Goal: Obtain resource: Obtain resource

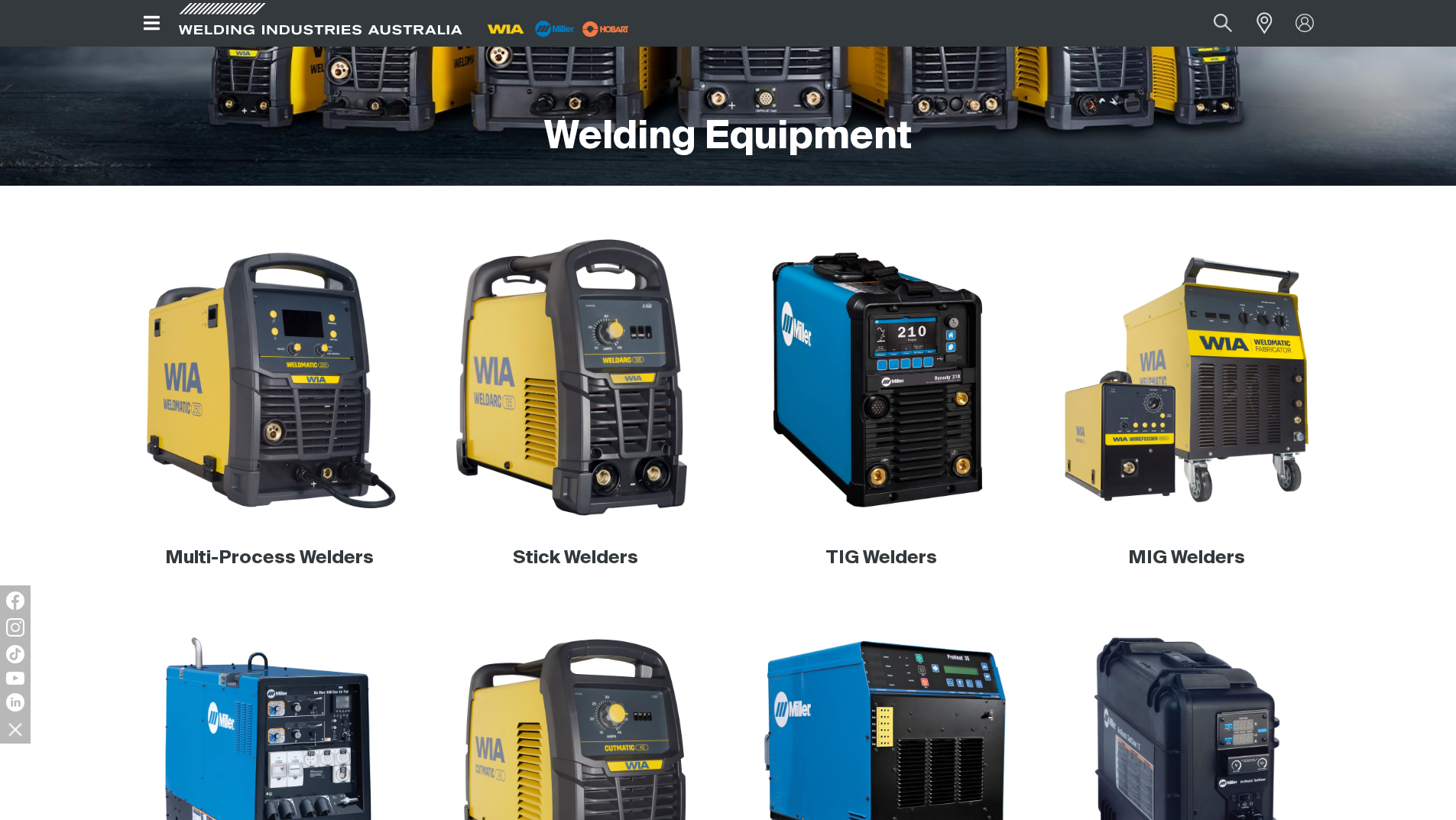
scroll to position [306, 0]
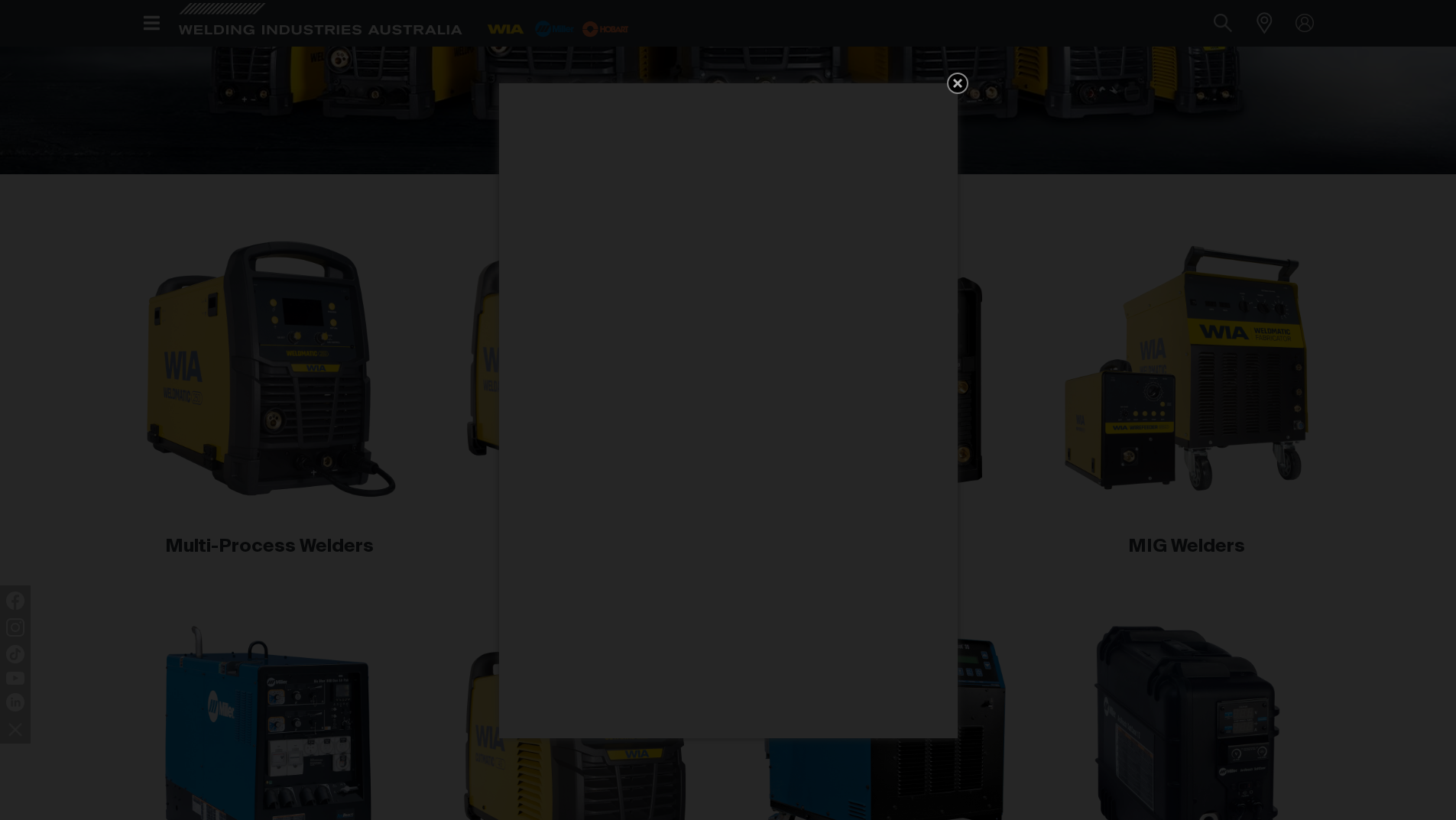
click at [954, 80] on icon "Get 5 WIA Welding Guides Free!" at bounding box center [957, 82] width 9 height 9
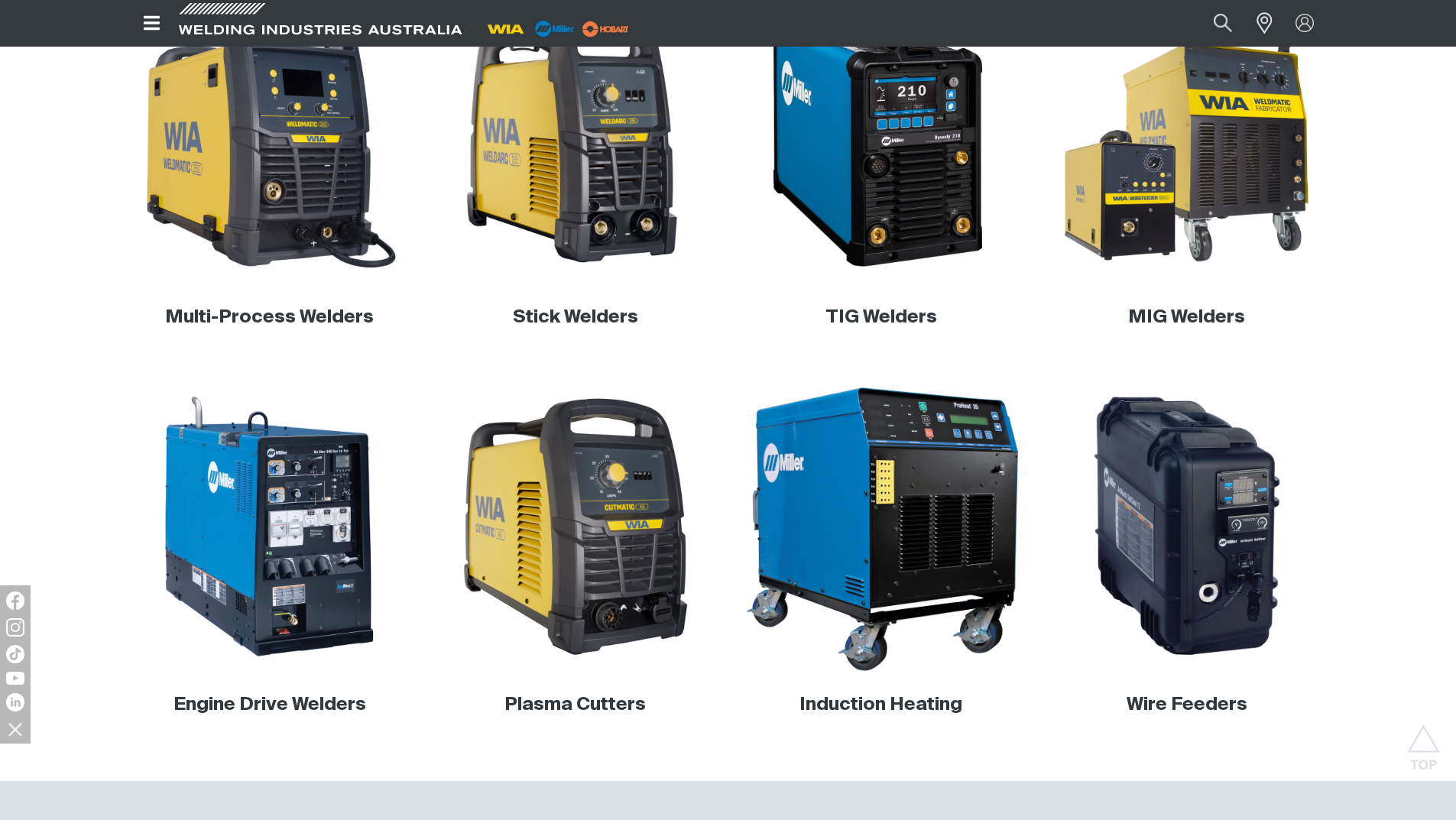
scroll to position [458, 0]
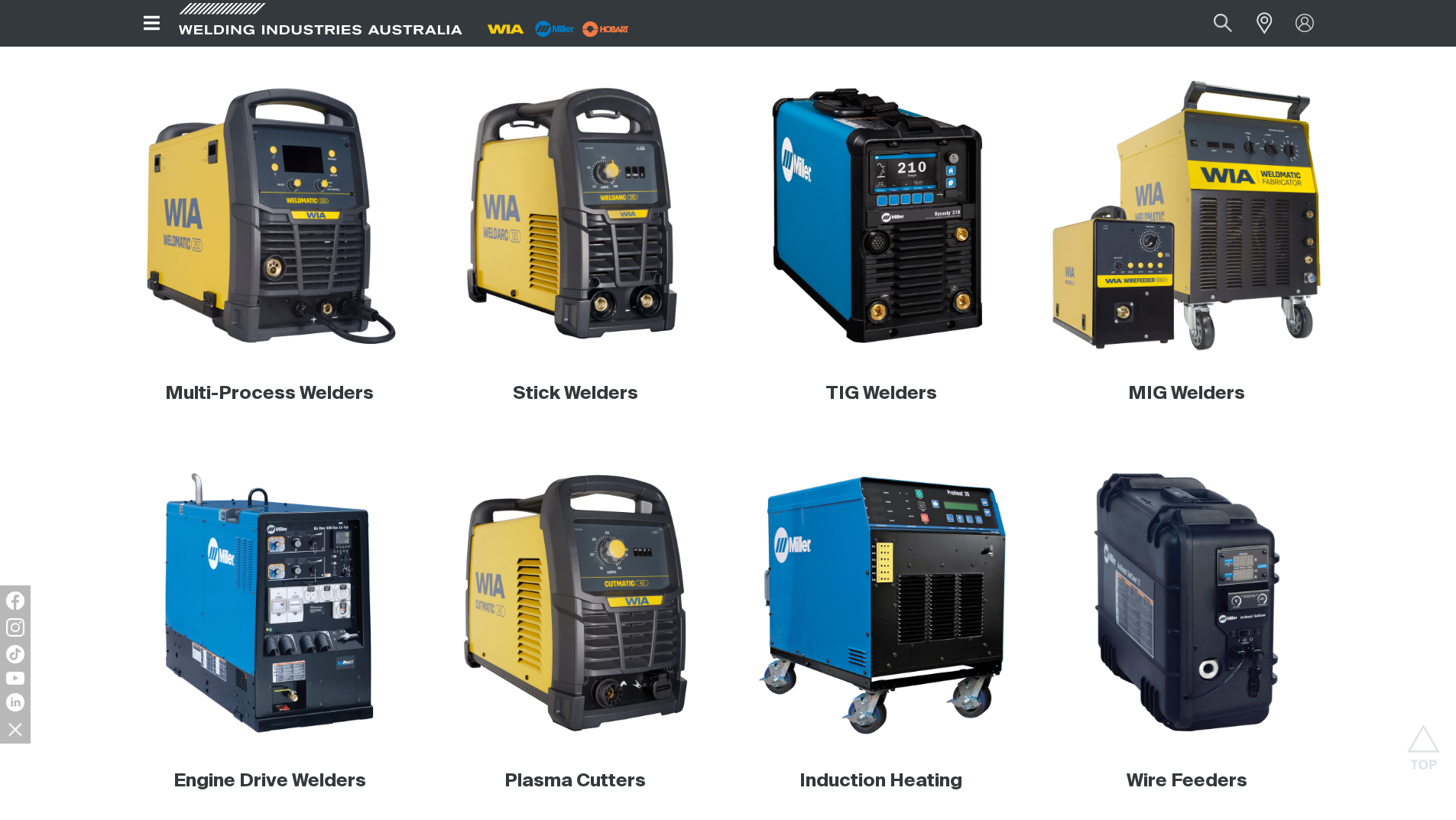
click at [1225, 240] on img at bounding box center [1187, 216] width 293 height 293
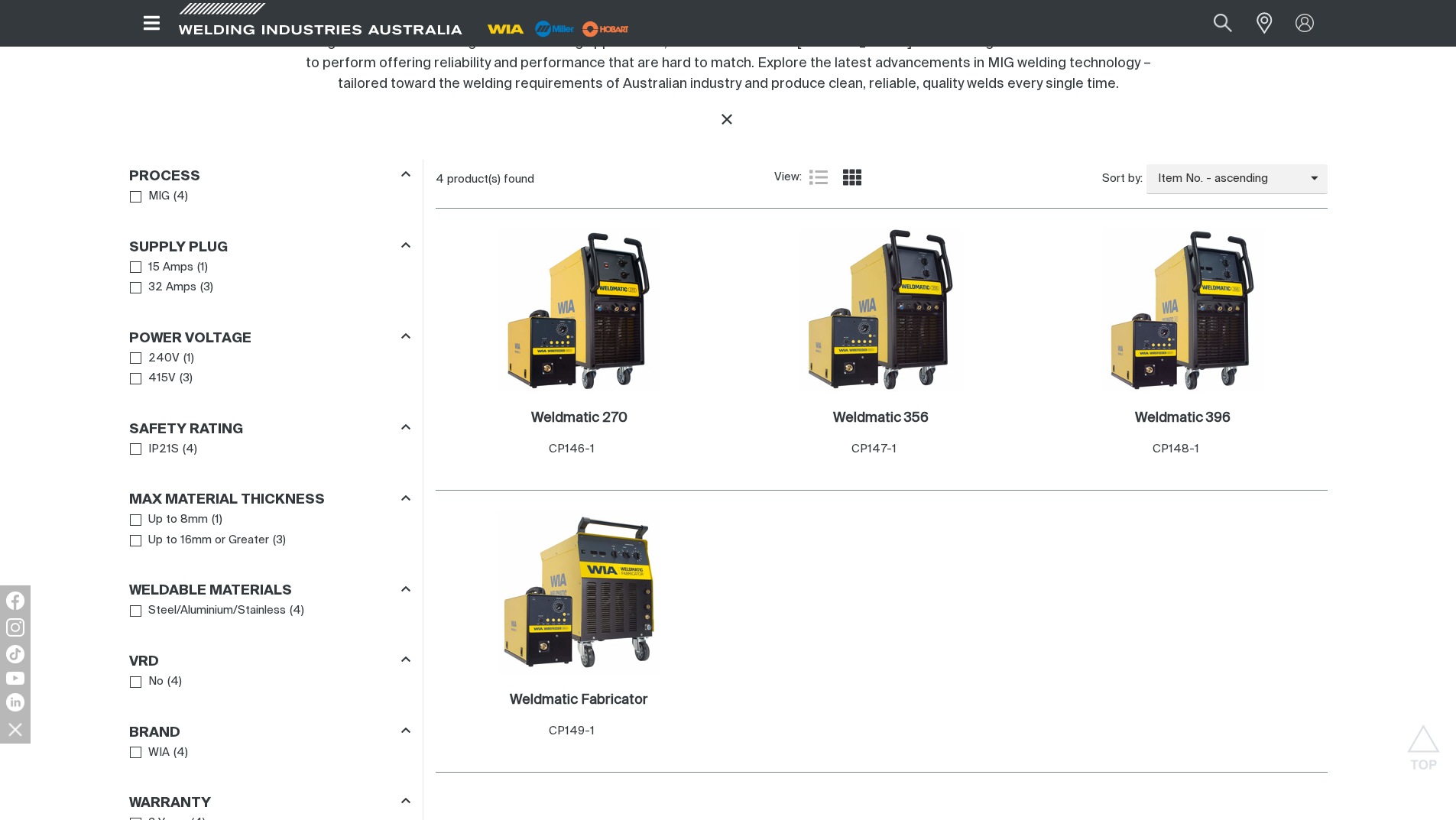
scroll to position [688, 0]
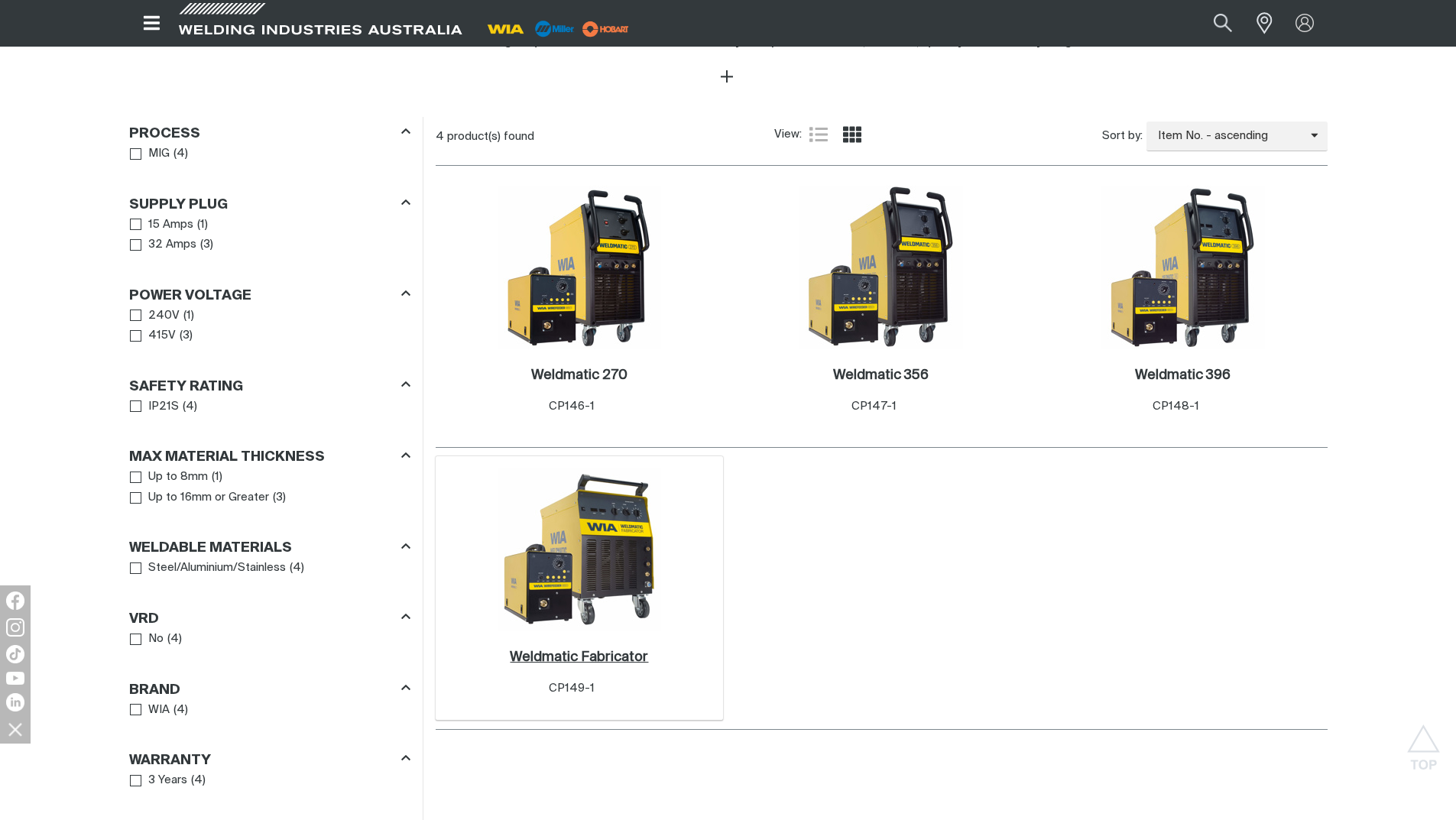
click at [581, 657] on h2 "Weldmatic Fabricator ." at bounding box center [578, 657] width 138 height 14
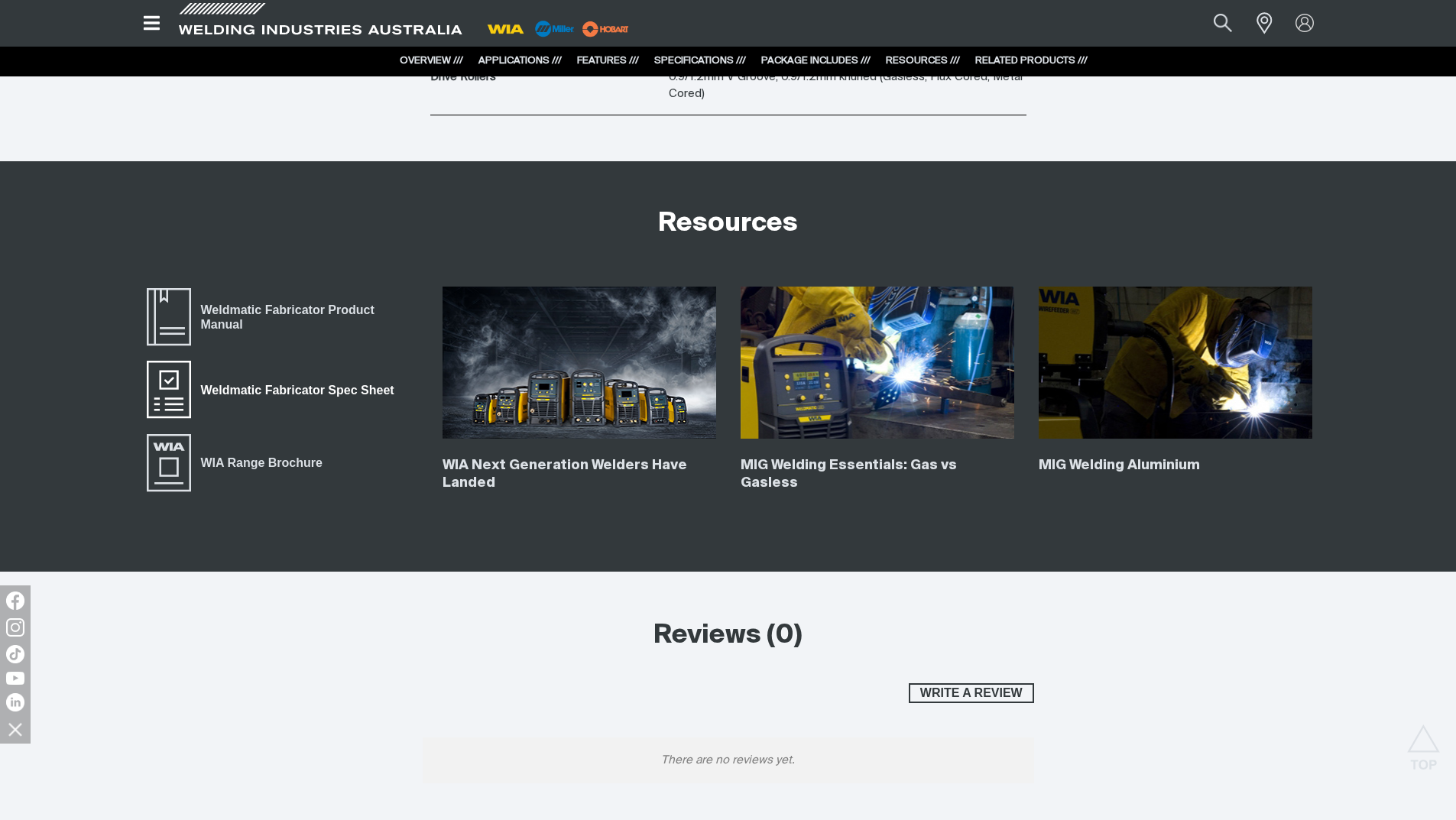
scroll to position [5505, 0]
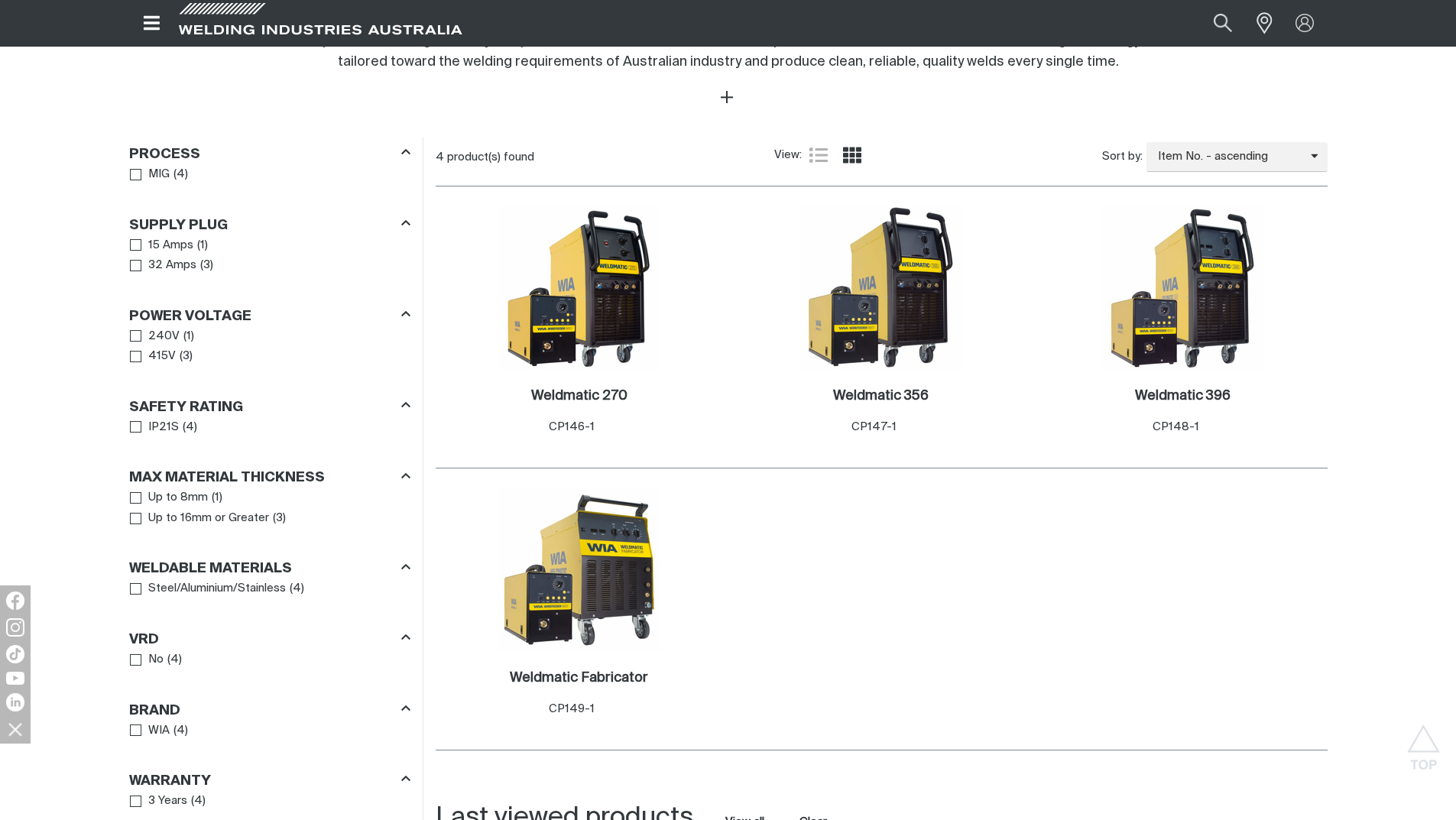
scroll to position [688, 0]
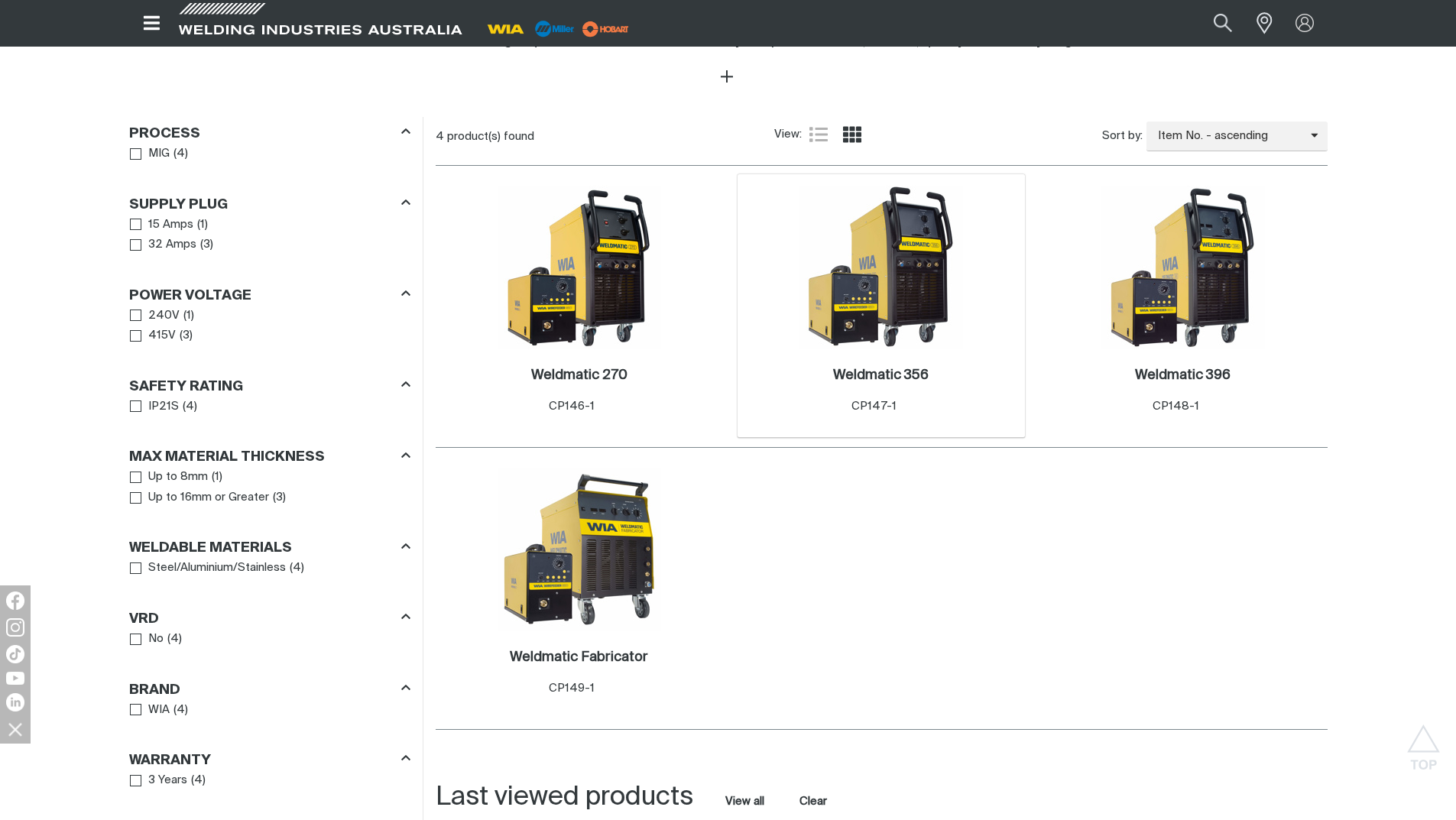
click at [884, 298] on img at bounding box center [881, 267] width 164 height 164
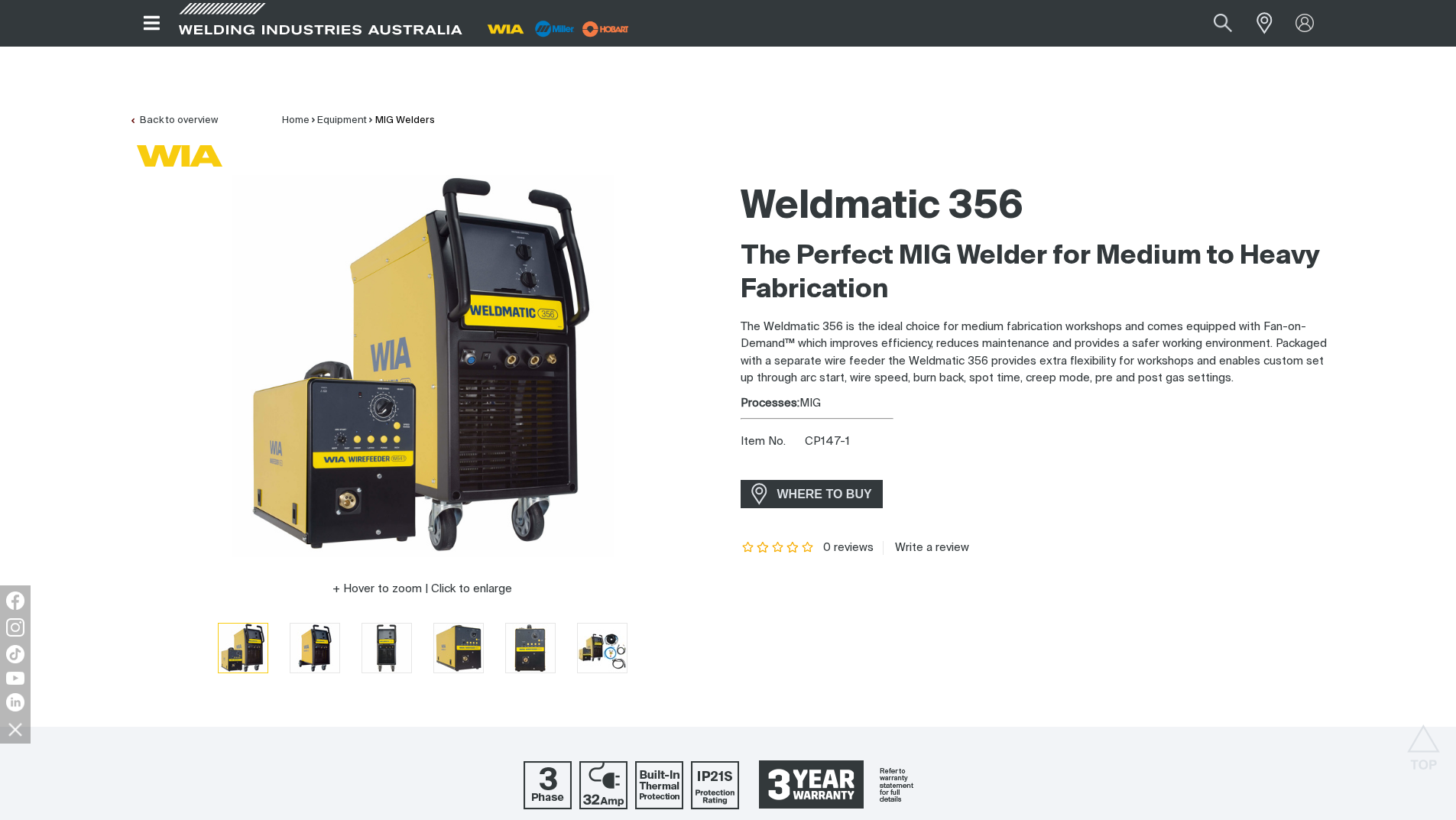
drag, startPoint x: 746, startPoint y: 574, endPoint x: 731, endPoint y: 239, distance: 335.3
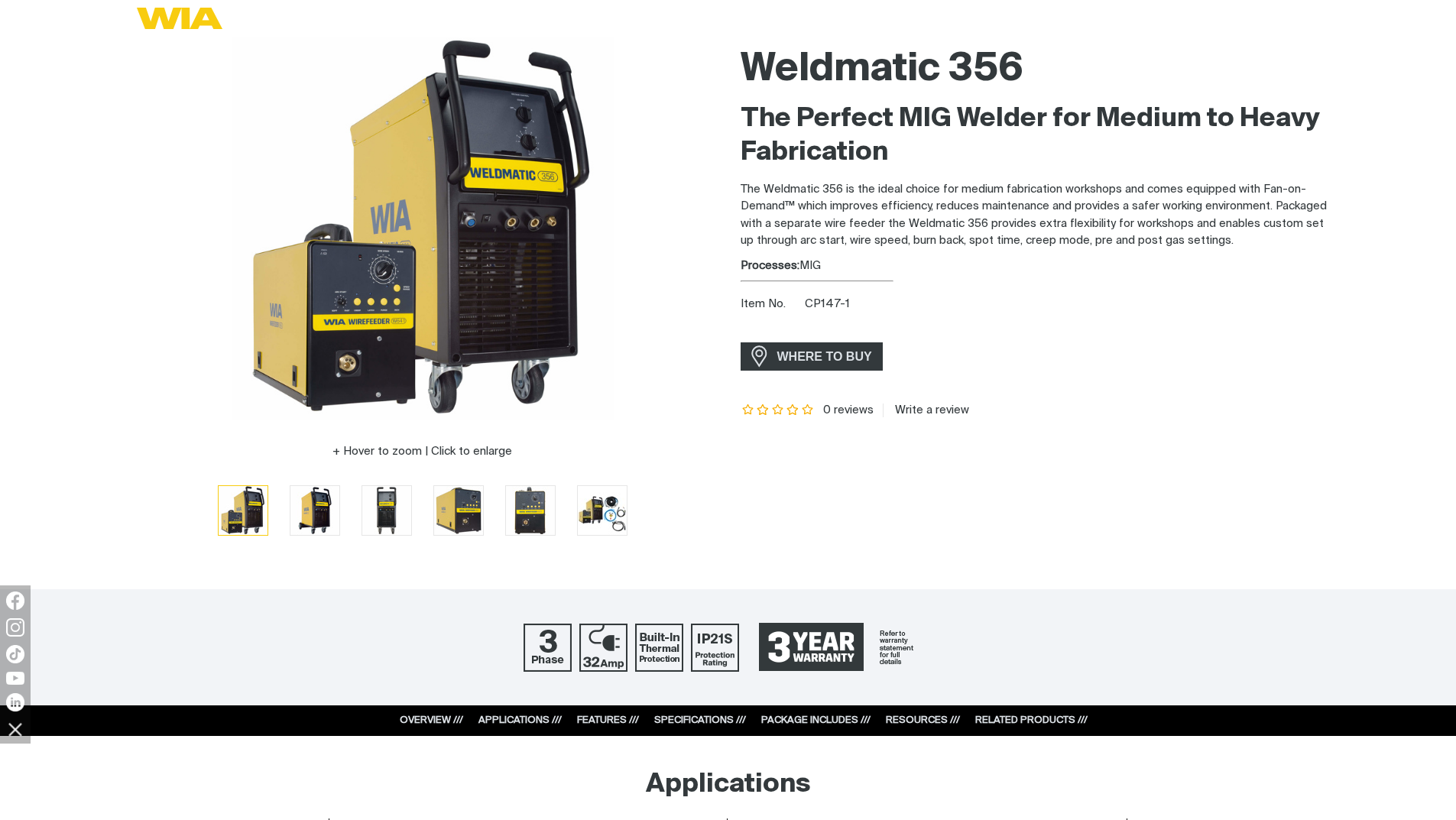
scroll to position [306, 0]
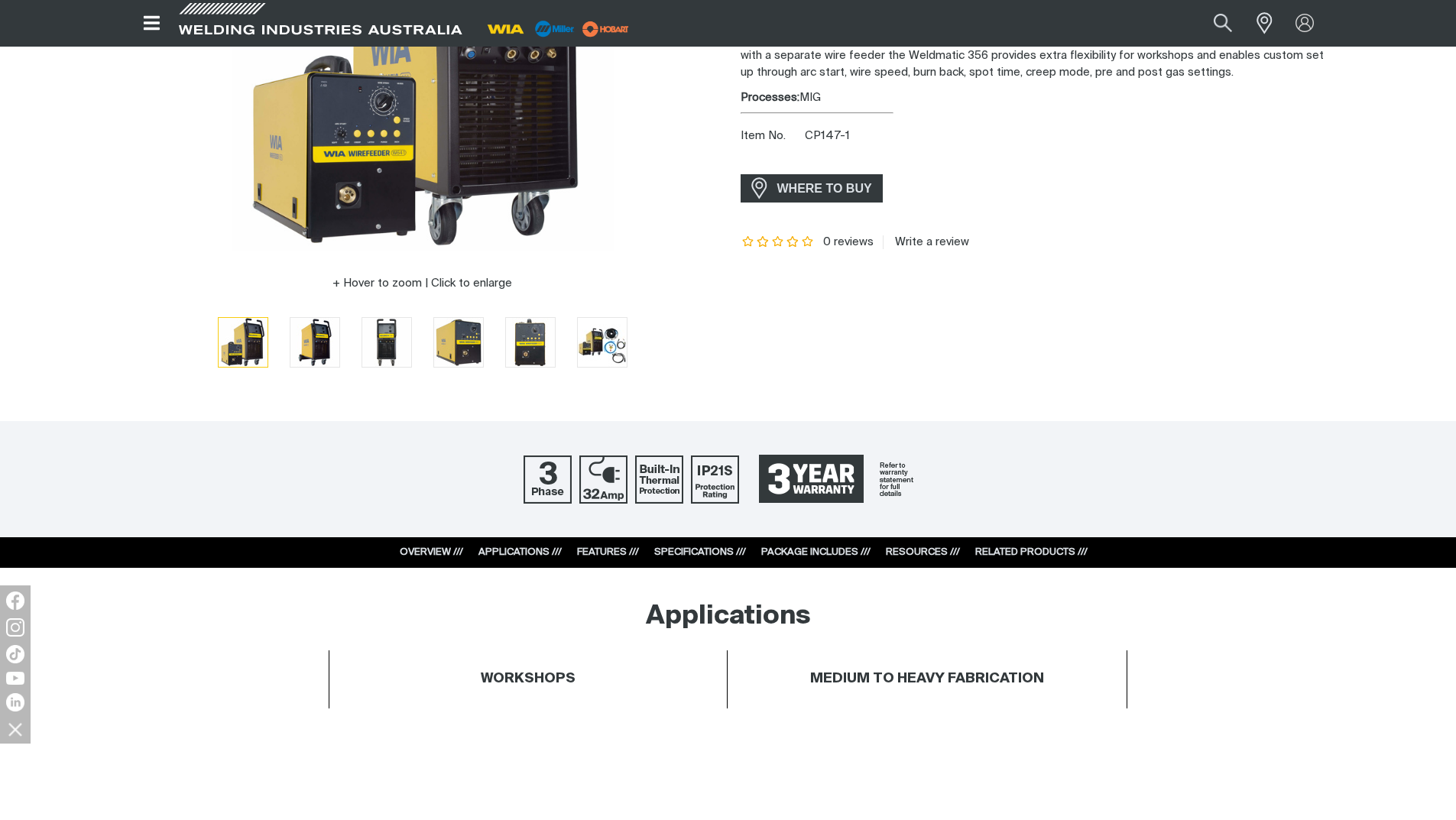
click at [916, 551] on link "RESOURCES ///" at bounding box center [923, 552] width 74 height 10
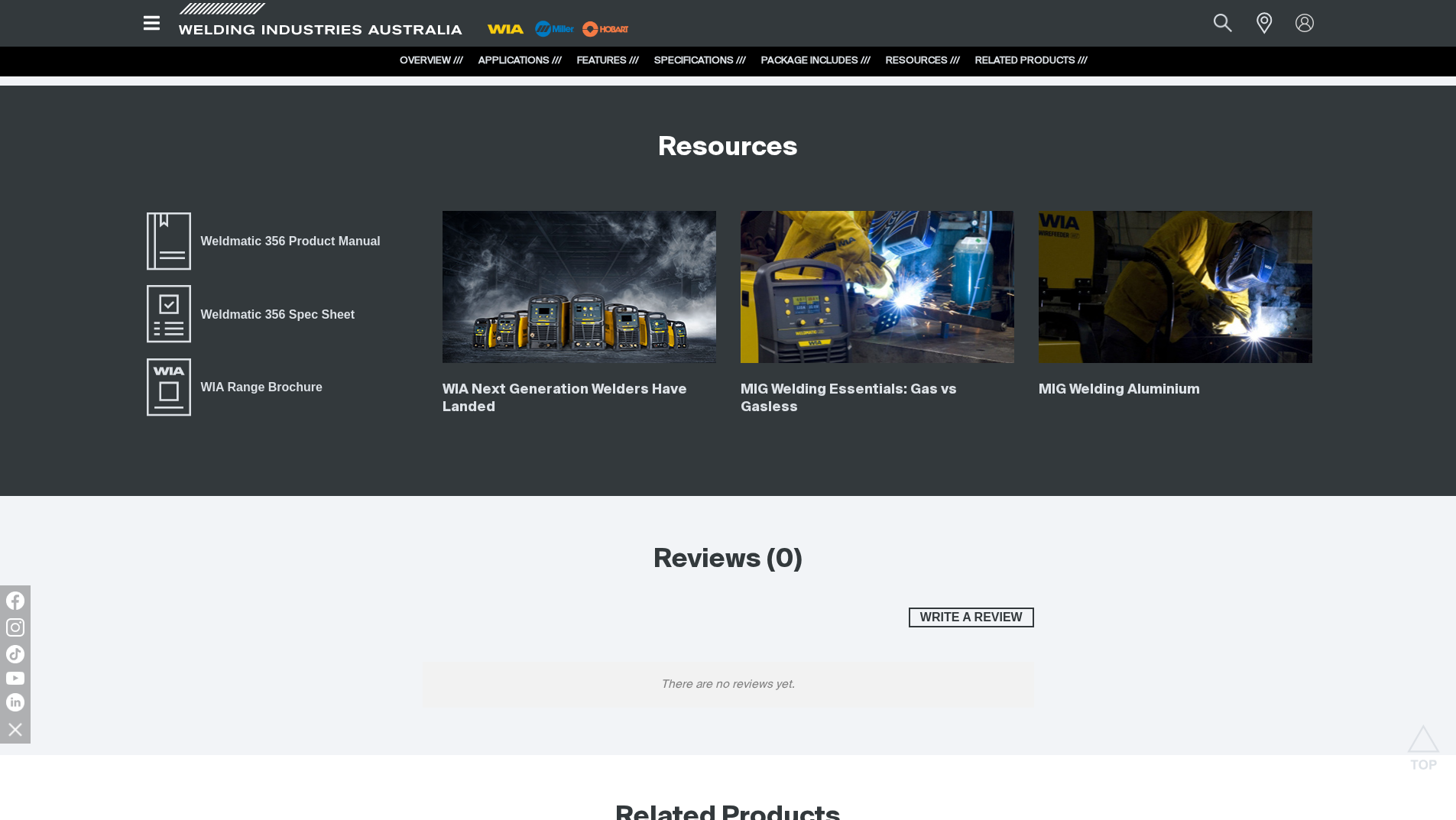
scroll to position [5110, 0]
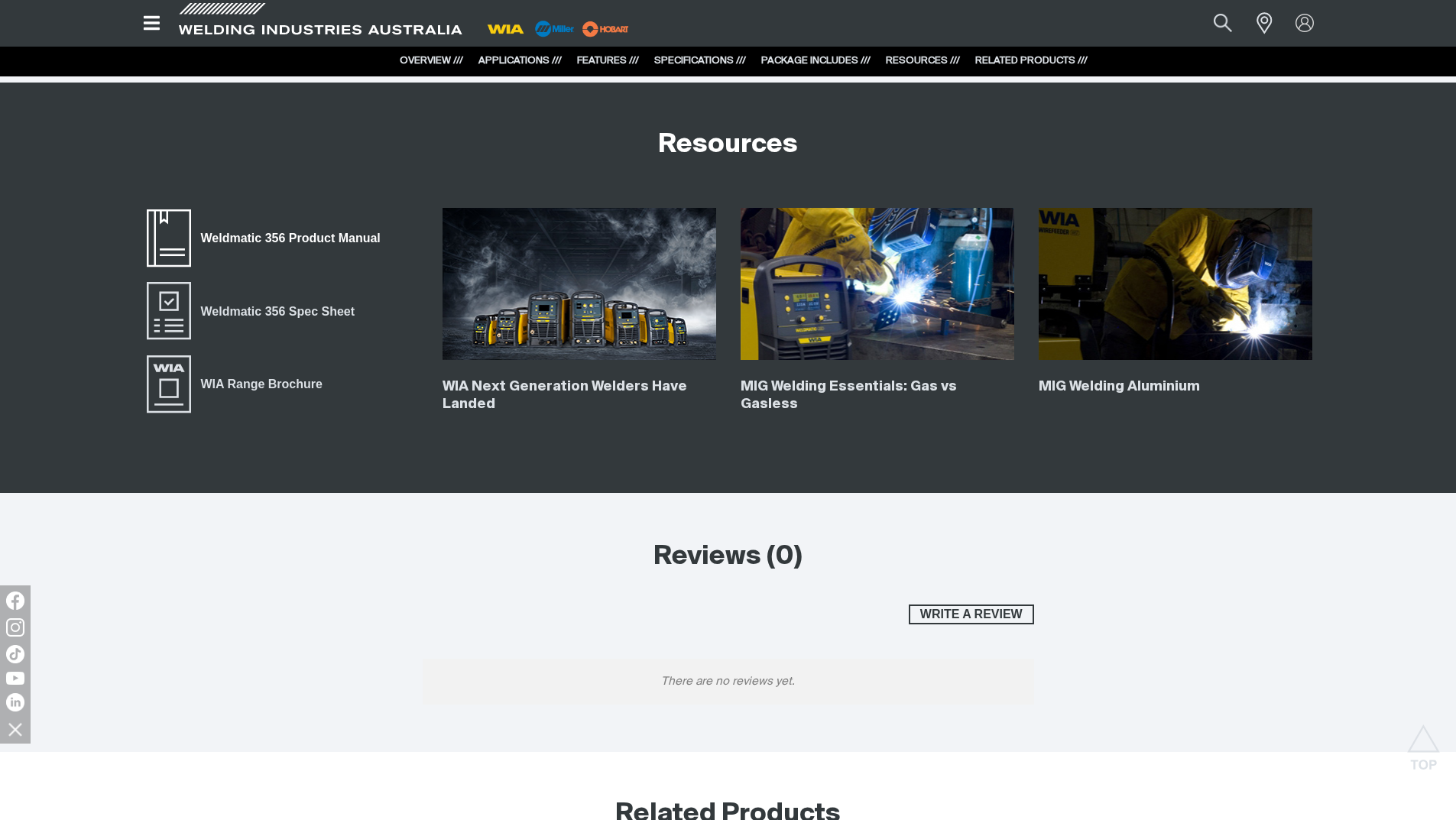
click at [260, 237] on span "Weldmatic 356 Product Manual" at bounding box center [290, 238] width 199 height 20
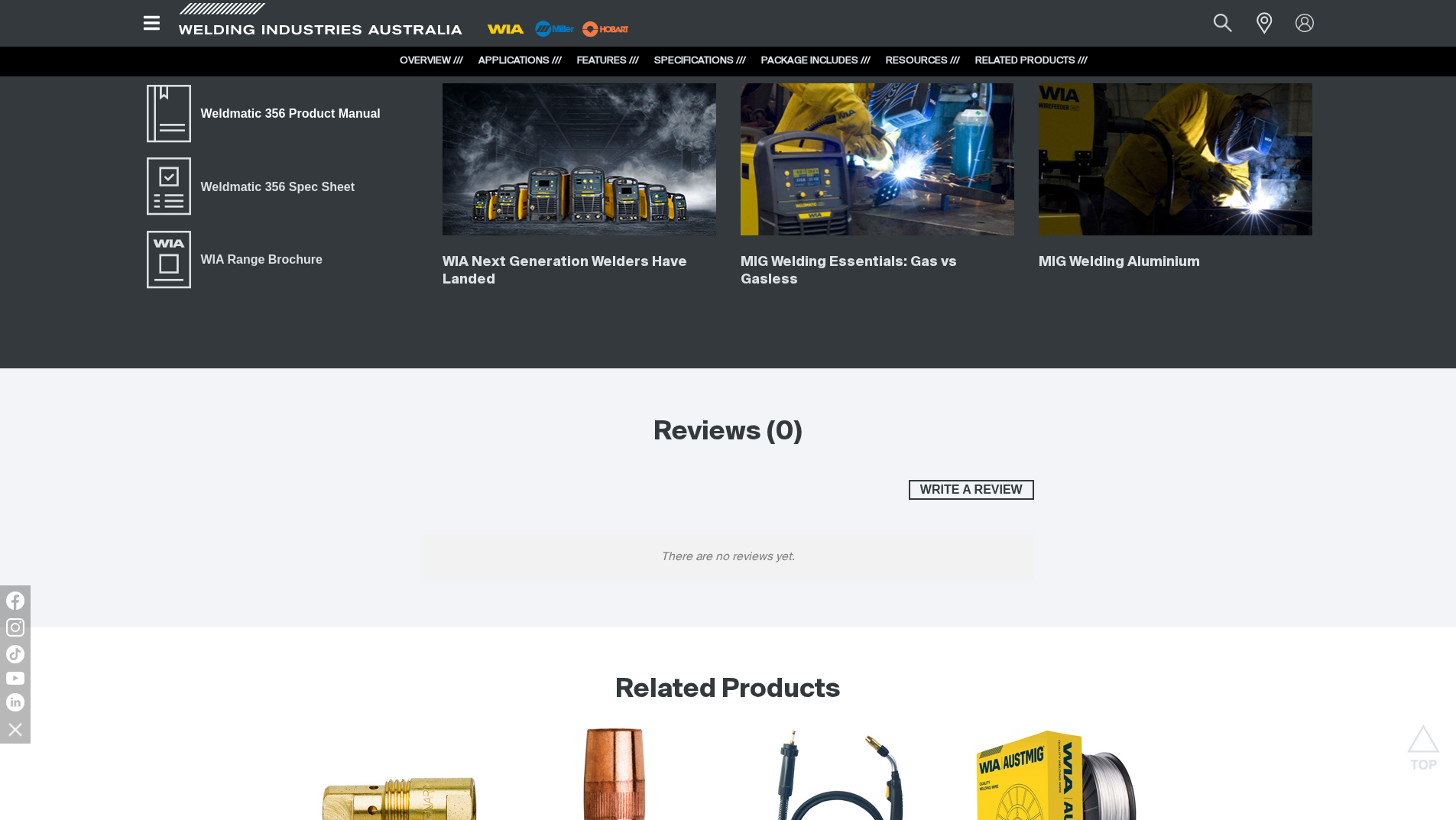
scroll to position [4958, 0]
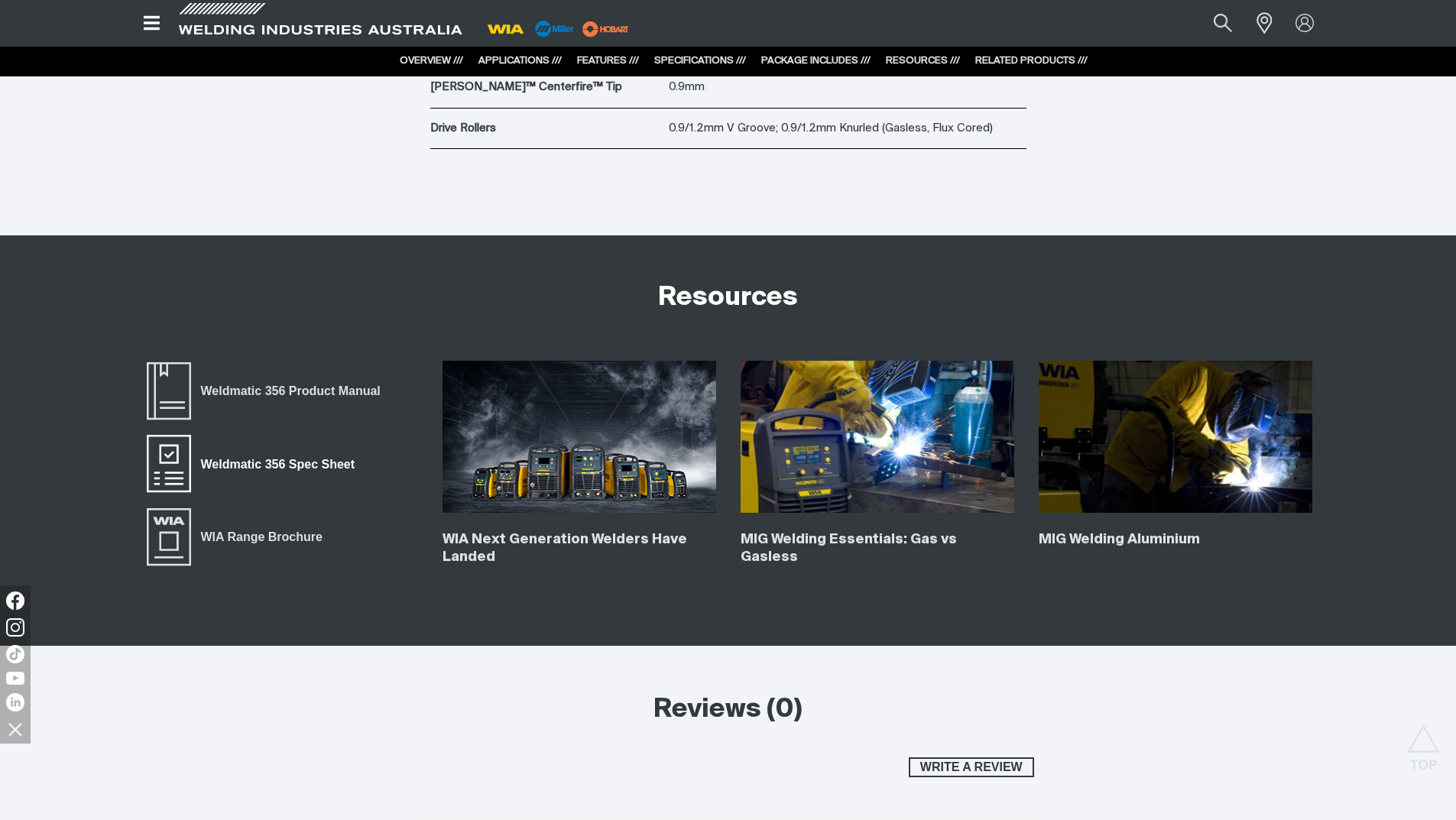
click at [259, 460] on span "Weldmatic 356 Spec Sheet" at bounding box center [277, 464] width 174 height 20
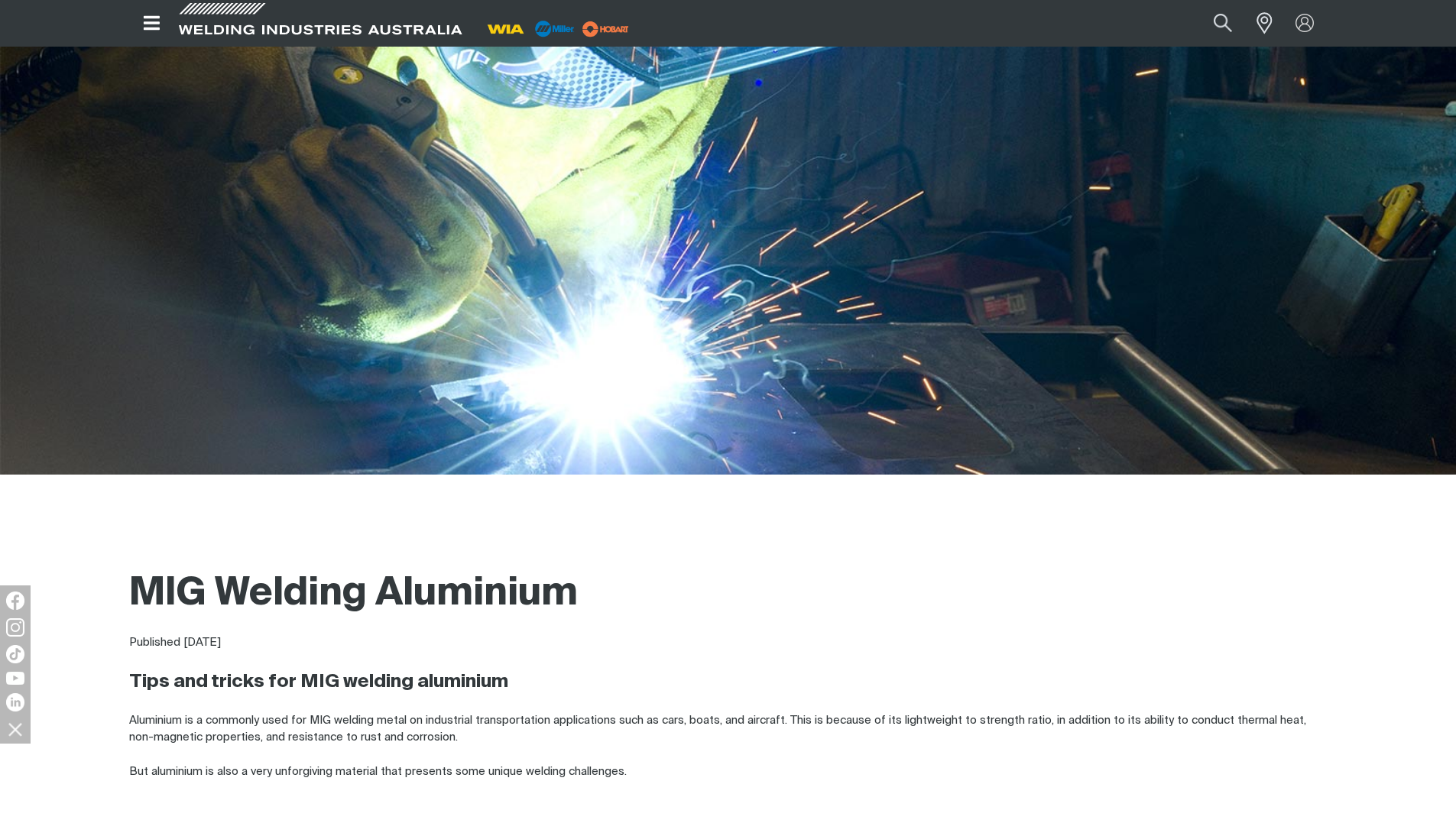
scroll to position [153, 0]
